Goal: Find specific page/section: Find specific page/section

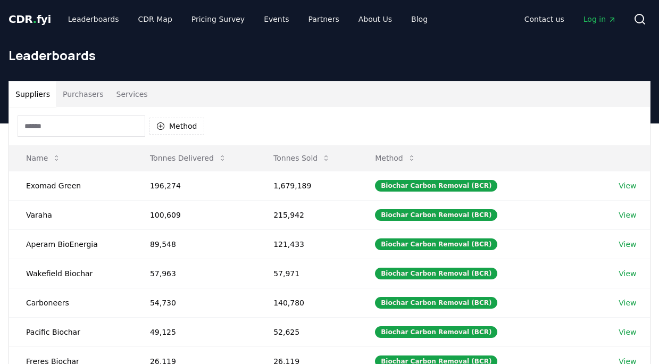
click at [82, 131] on input at bounding box center [82, 125] width 128 height 21
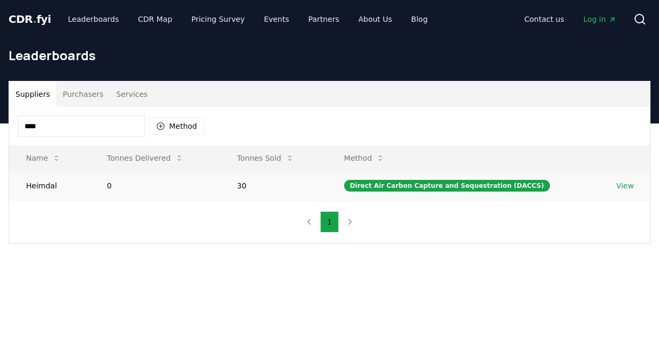
type input "****"
click at [623, 188] on link "View" at bounding box center [625, 185] width 18 height 11
